Goal: Task Accomplishment & Management: Complete application form

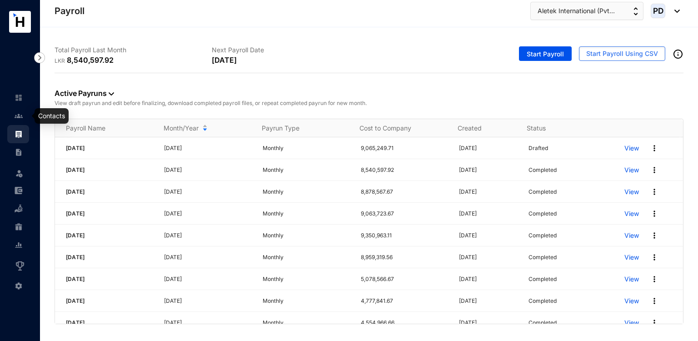
click at [15, 116] on link at bounding box center [26, 115] width 23 height 9
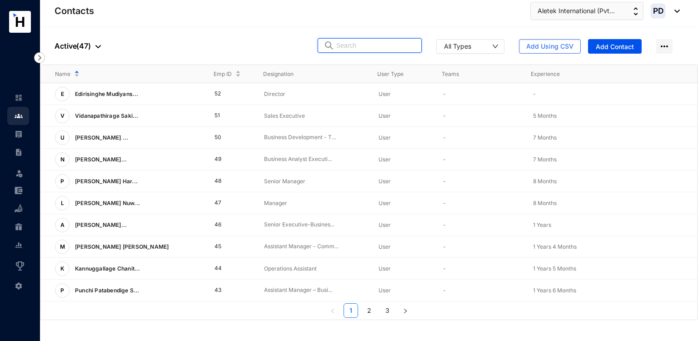
click at [395, 49] on input "text" at bounding box center [376, 46] width 80 height 14
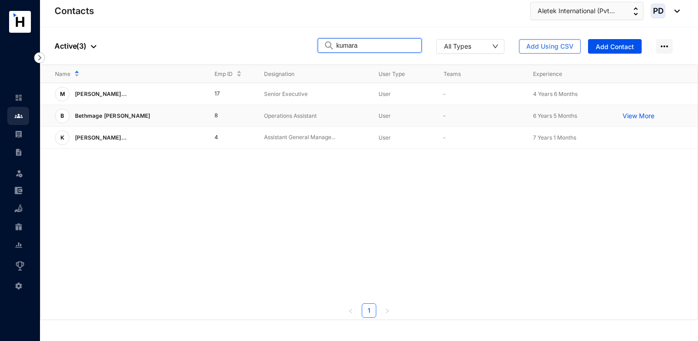
type input "kumara"
click at [115, 112] on p "Bethmage [PERSON_NAME]" at bounding box center [112, 116] width 84 height 15
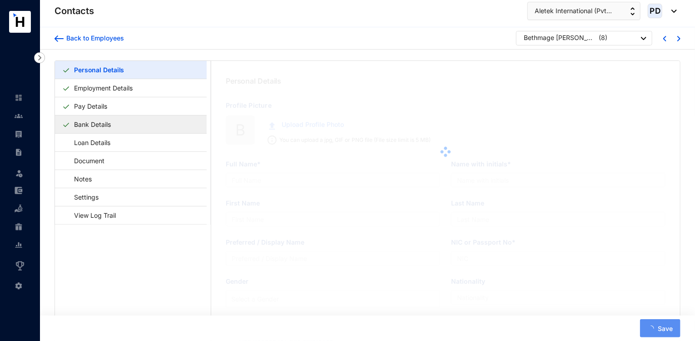
type input "Bethmage [PERSON_NAME]"
type input "B.D.Kumara"
type input "Kumara"
type input "962241638V"
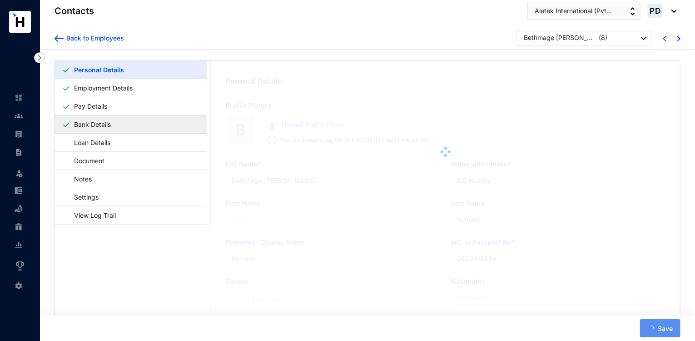
type input "[DATE]"
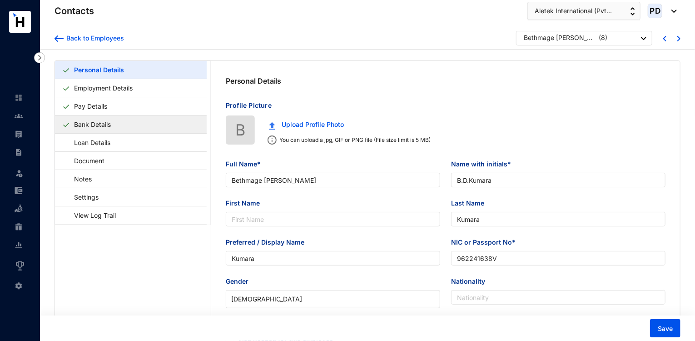
click at [98, 121] on link "Bank Details" at bounding box center [92, 124] width 44 height 19
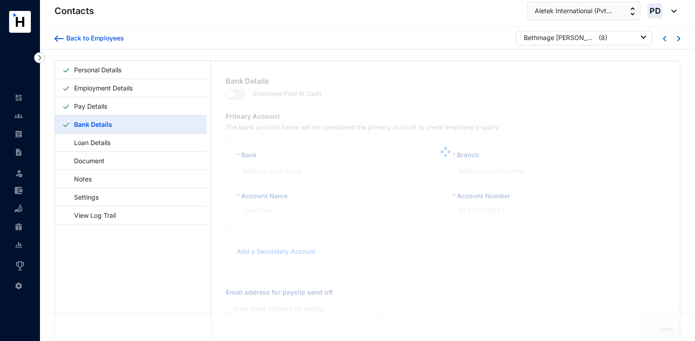
type input "B.D.Kumara"
type input "8200044825"
type input "[PERSON_NAME][EMAIL_ADDRESS][DOMAIN_NAME]"
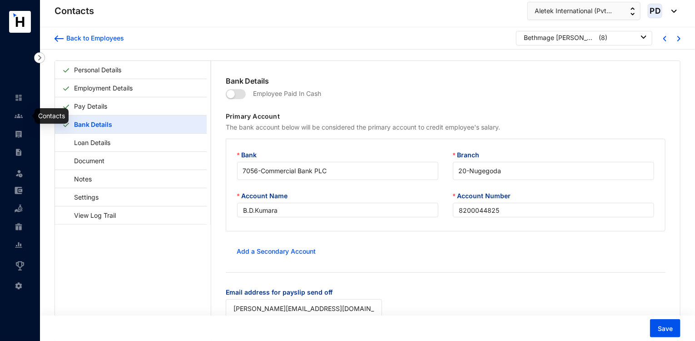
click at [15, 112] on link at bounding box center [26, 115] width 23 height 9
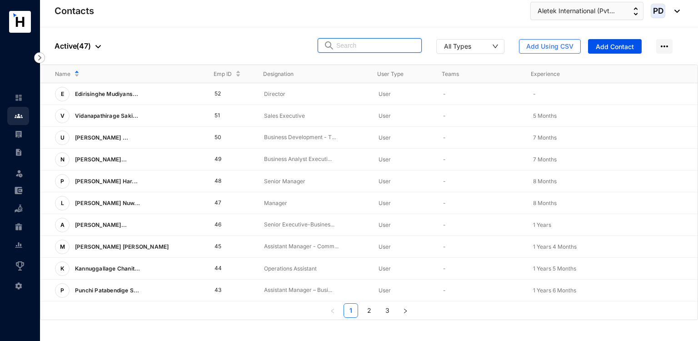
click at [363, 46] on input "text" at bounding box center [376, 46] width 80 height 14
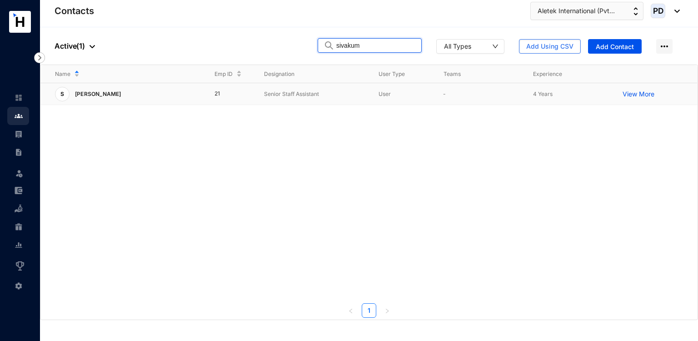
type input "sivakum"
click at [125, 94] on p "[PERSON_NAME]" at bounding box center [97, 94] width 55 height 15
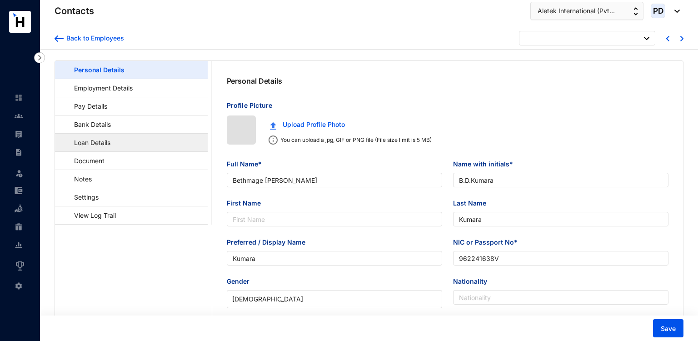
type input "[DATE]"
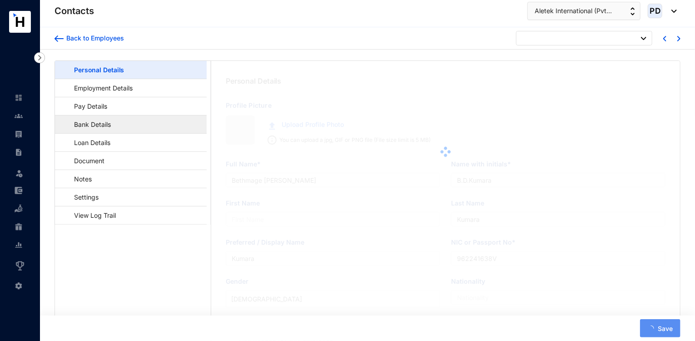
click at [105, 118] on link "Bank Details" at bounding box center [88, 124] width 52 height 19
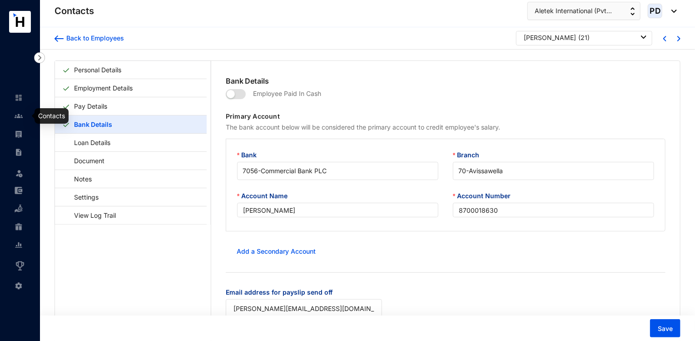
click at [24, 111] on link at bounding box center [26, 115] width 23 height 9
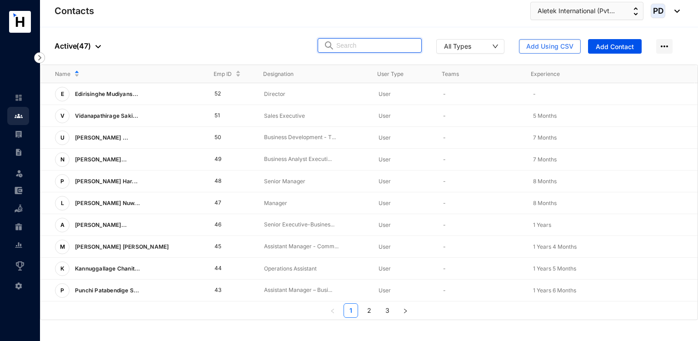
click at [372, 51] on input "text" at bounding box center [376, 46] width 80 height 14
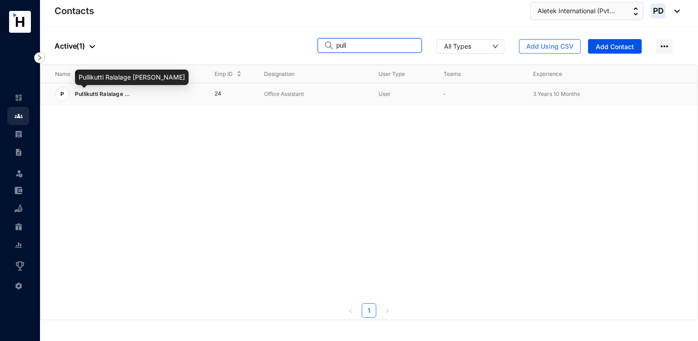
type input "pull"
click at [116, 93] on span "Pullikutti Ralalage ..." at bounding box center [102, 93] width 55 height 7
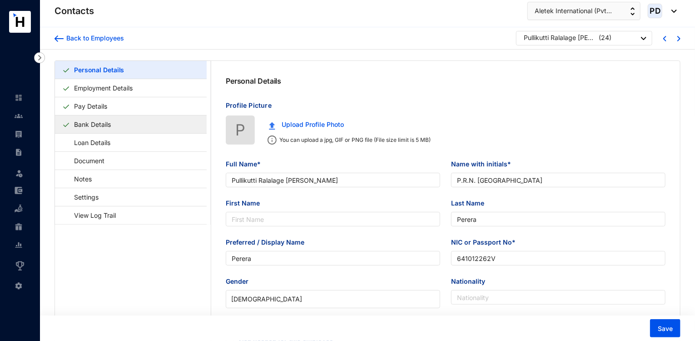
type input "Pullikutti Ralalage [PERSON_NAME]"
type input "P.R.N. [GEOGRAPHIC_DATA]"
type input "Perera"
type input "641012262V"
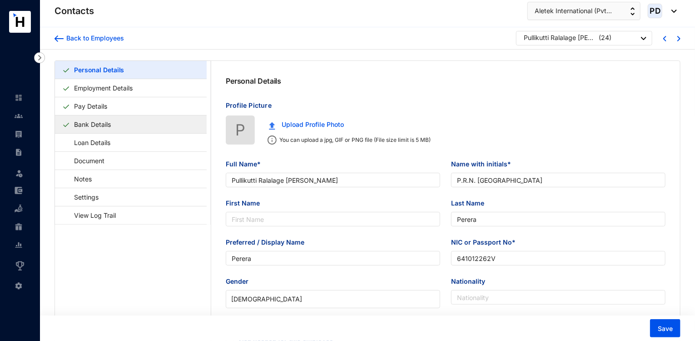
type input "[DATE]"
click at [93, 124] on link "Bank Details" at bounding box center [92, 124] width 44 height 19
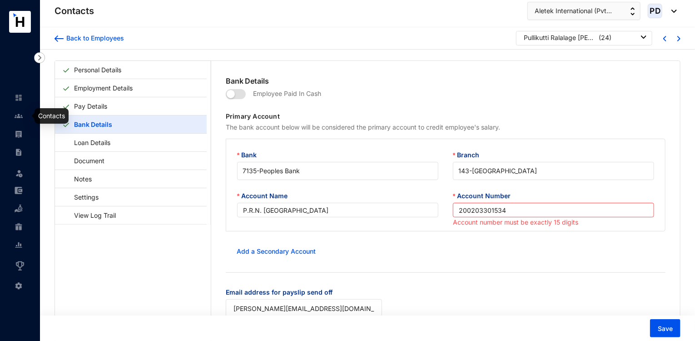
click at [15, 113] on link at bounding box center [26, 115] width 23 height 9
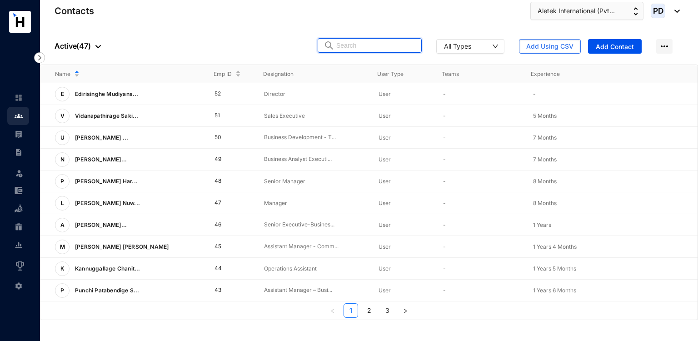
click at [353, 50] on input "text" at bounding box center [376, 46] width 80 height 14
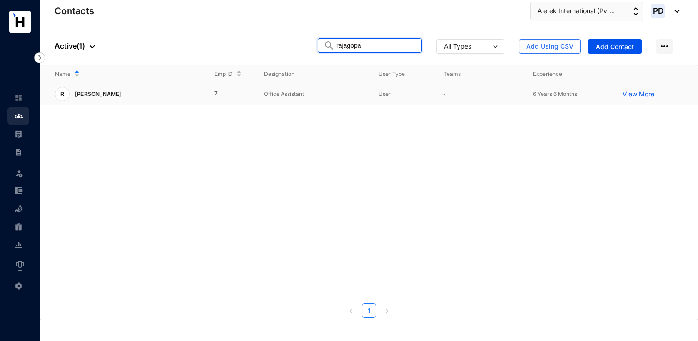
type input "rajagopa"
click at [145, 96] on div "R [PERSON_NAME]" at bounding box center [127, 94] width 145 height 15
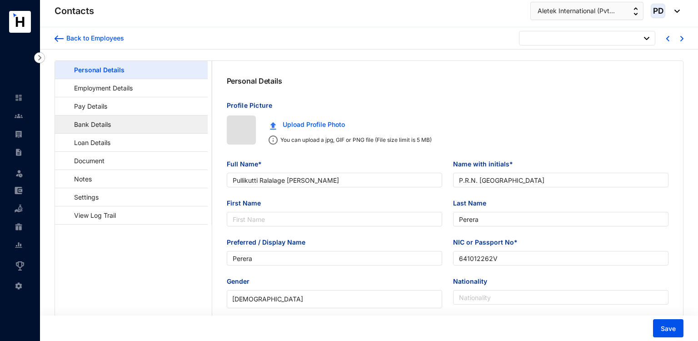
type input "[DATE]"
type input "[PERSON_NAME]"
type input "R.Kokiladevi"
type input "Kokiladevi"
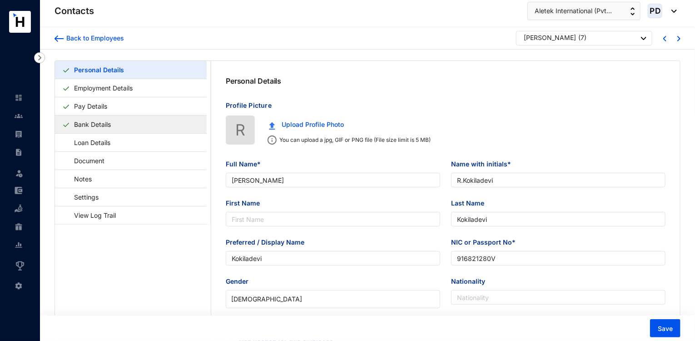
type input "916821280V"
type input "[DATE]"
click at [115, 122] on link "Bank Details" at bounding box center [92, 124] width 44 height 19
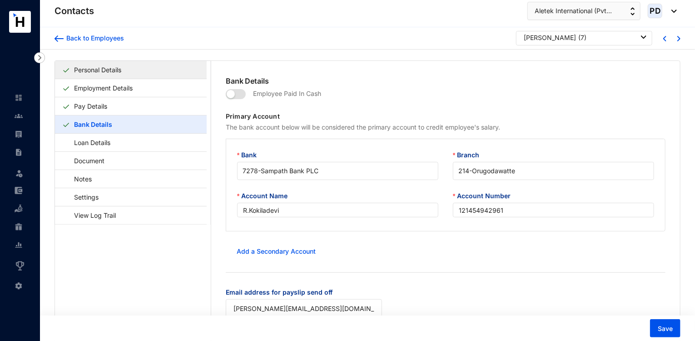
click at [107, 77] on link "Personal Details" at bounding box center [97, 69] width 55 height 19
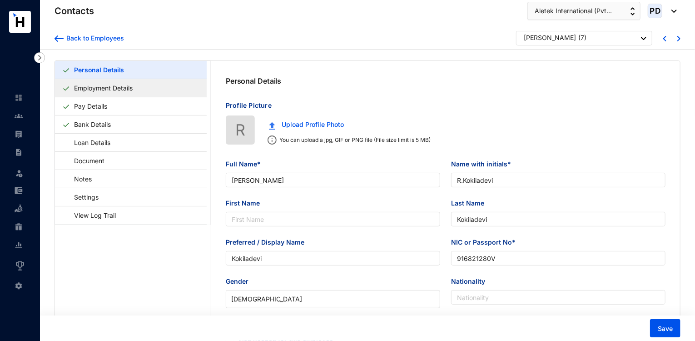
type input "[DATE]"
click at [20, 117] on img at bounding box center [19, 116] width 8 height 8
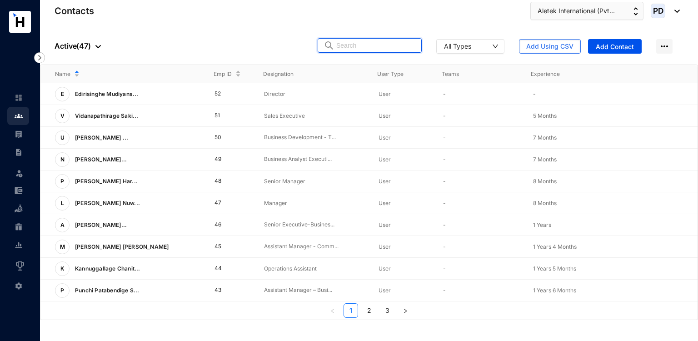
click at [347, 42] on input "text" at bounding box center [376, 46] width 80 height 14
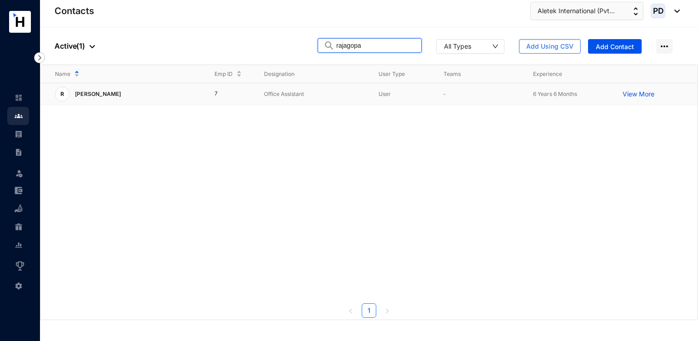
type input "rajagopa"
click at [115, 94] on p "[PERSON_NAME]" at bounding box center [97, 94] width 55 height 15
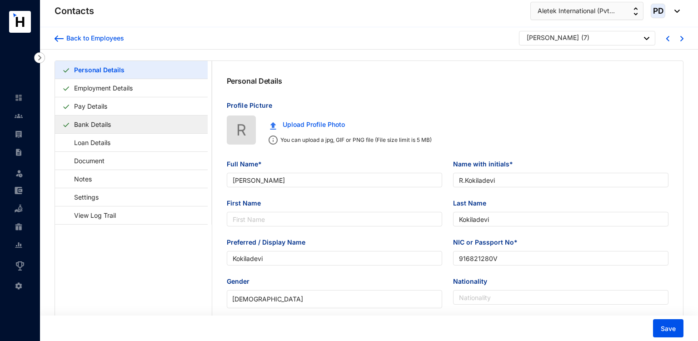
type input "[DATE]"
click at [103, 122] on link "Bank Details" at bounding box center [92, 124] width 44 height 19
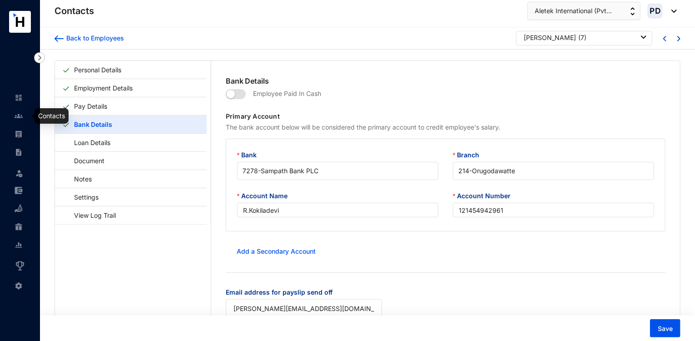
click at [21, 108] on div at bounding box center [19, 111] width 8 height 8
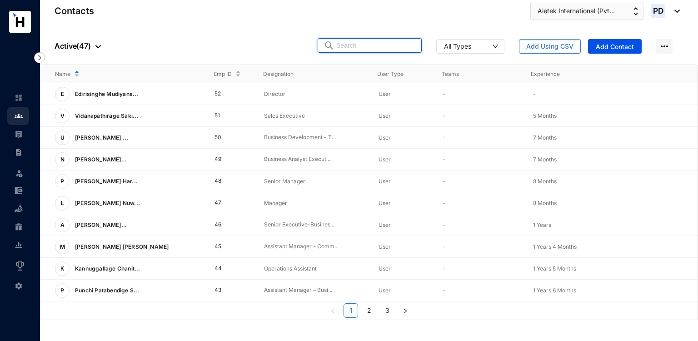
click at [356, 46] on input "text" at bounding box center [376, 46] width 80 height 14
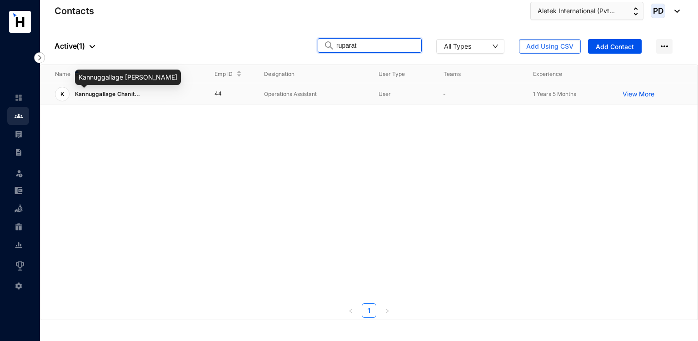
type input "ruparat"
click at [127, 97] on span "Kannuggallage Chanit..." at bounding box center [107, 93] width 65 height 7
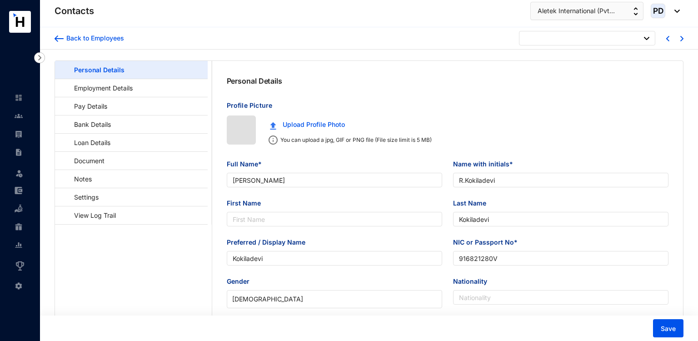
type input "[DATE]"
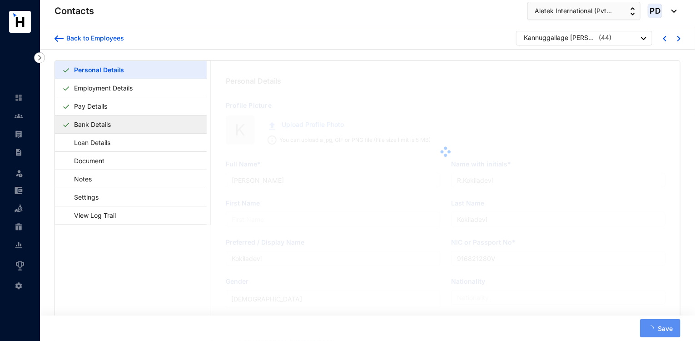
type input "Kannuggallage [PERSON_NAME]"
type input "K.C.K.[PERSON_NAME]"
type input "[PERSON_NAME]"
type input "200020001816"
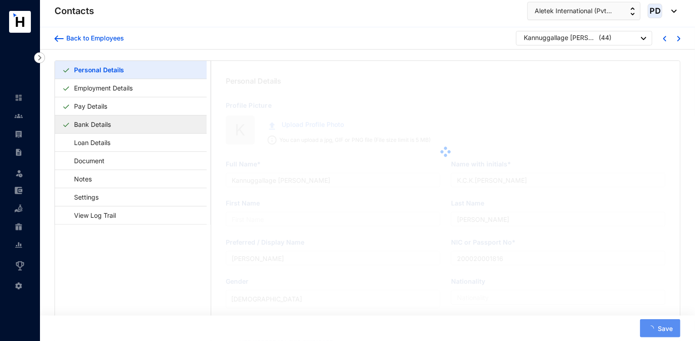
type input "[DATE]"
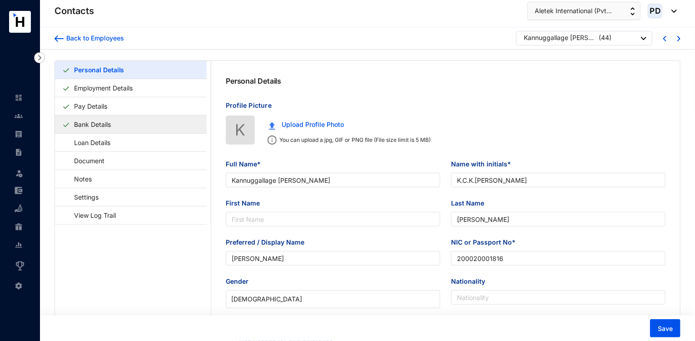
click at [108, 131] on link "Bank Details" at bounding box center [92, 124] width 44 height 19
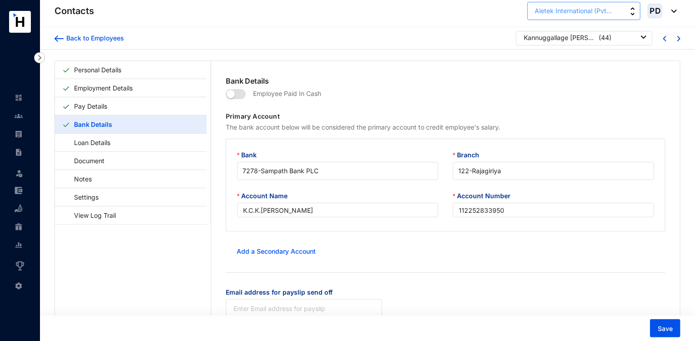
click at [557, 10] on span "Aletek International (Pvt..." at bounding box center [573, 11] width 77 height 10
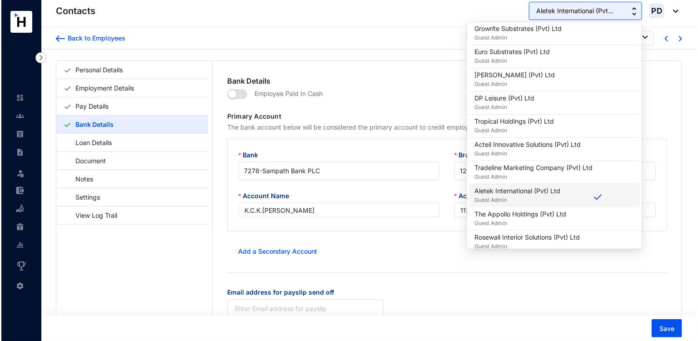
scroll to position [481, 0]
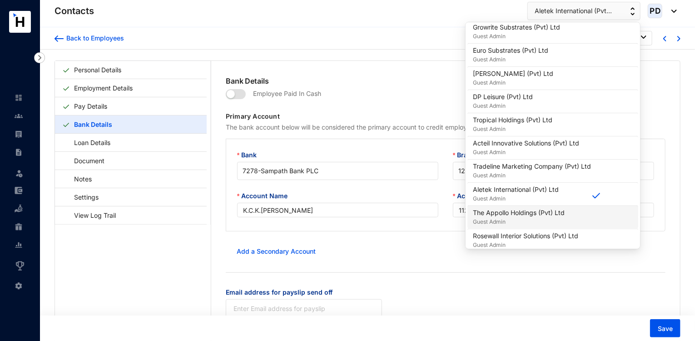
click at [499, 217] on p "Guest Admin" at bounding box center [519, 221] width 92 height 9
